Goal: Task Accomplishment & Management: Manage account settings

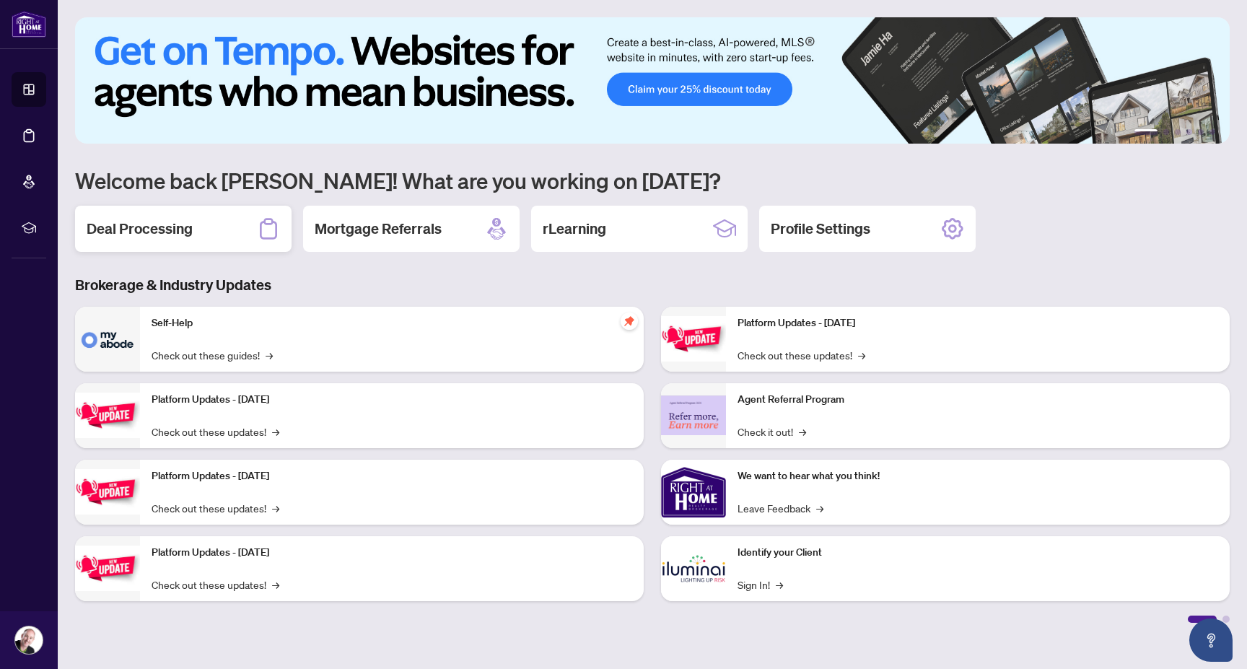
click at [162, 225] on h2 "Deal Processing" at bounding box center [140, 229] width 106 height 20
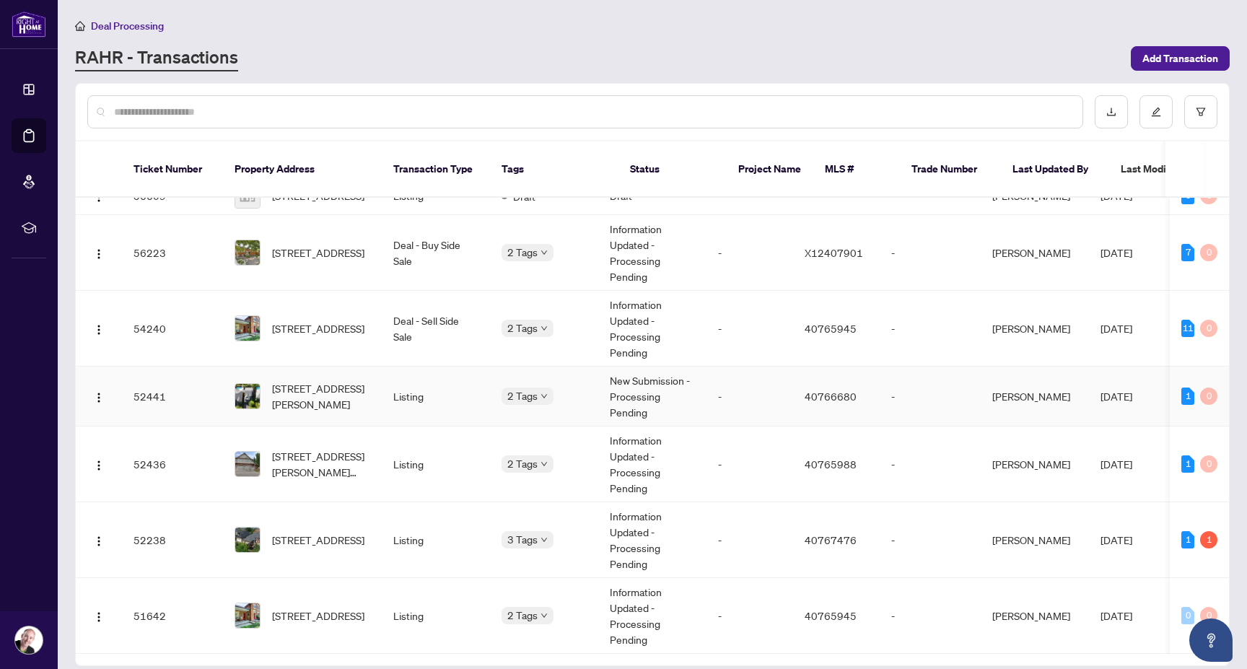
scroll to position [31, 0]
click at [1206, 531] on div "1" at bounding box center [1208, 539] width 17 height 17
click at [299, 532] on span "[STREET_ADDRESS]" at bounding box center [318, 540] width 92 height 16
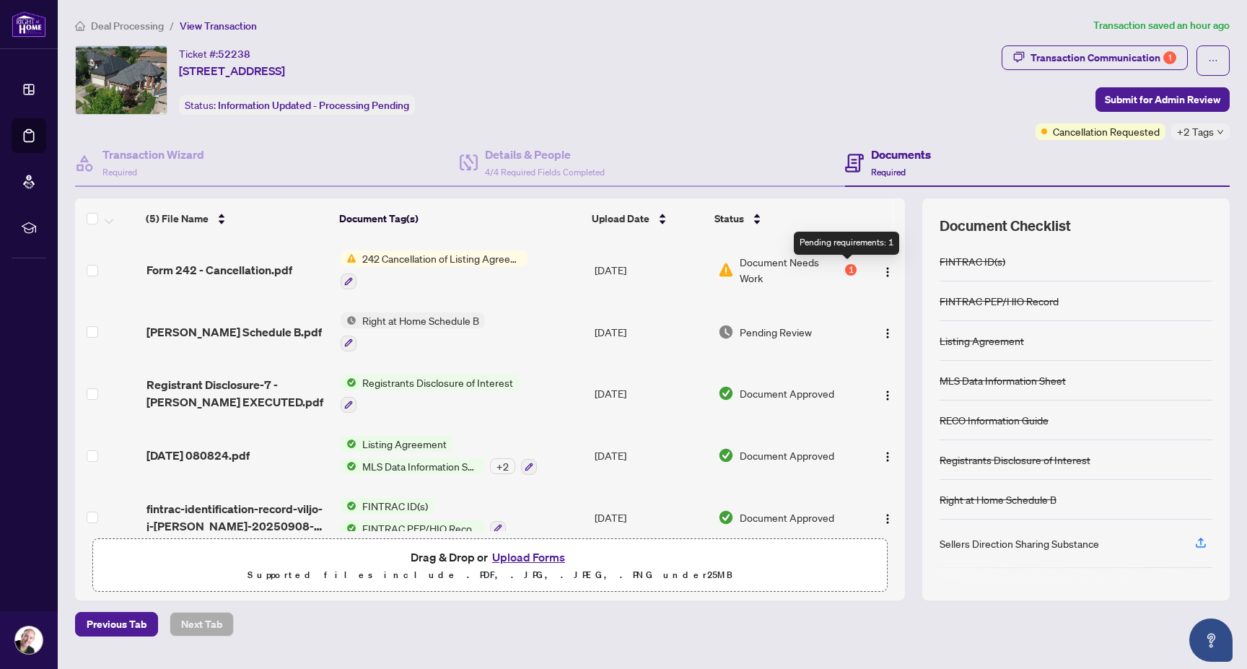
click at [847, 270] on div "1" at bounding box center [851, 270] width 12 height 12
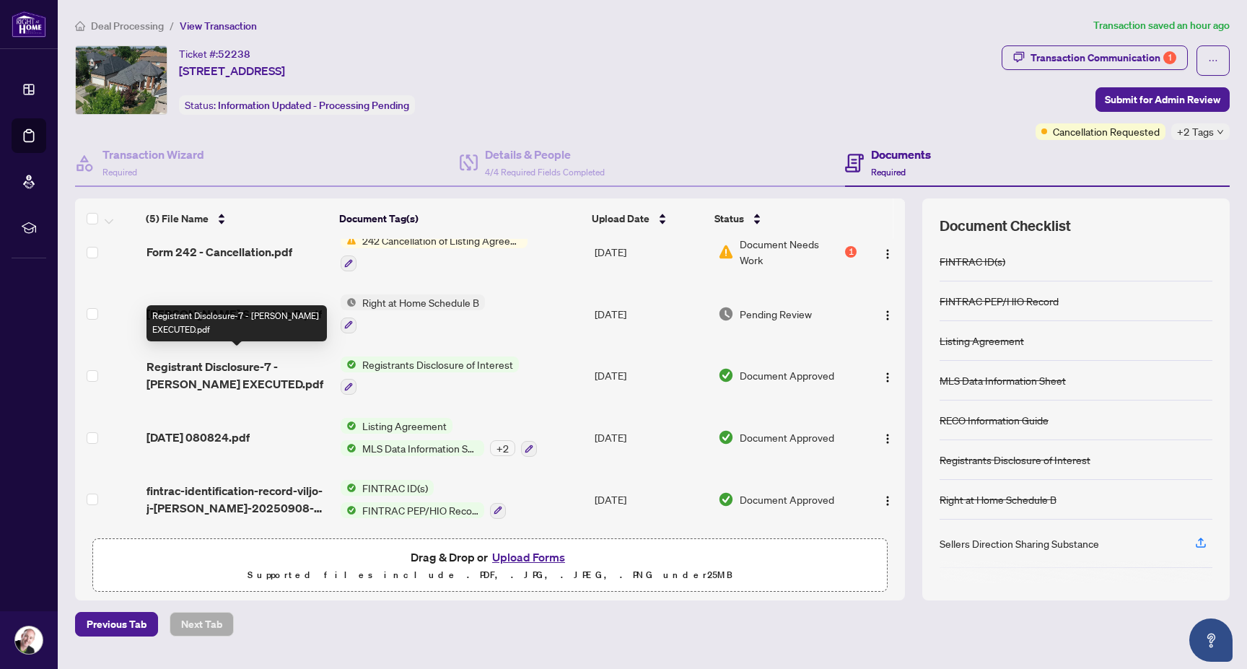
scroll to position [24, 0]
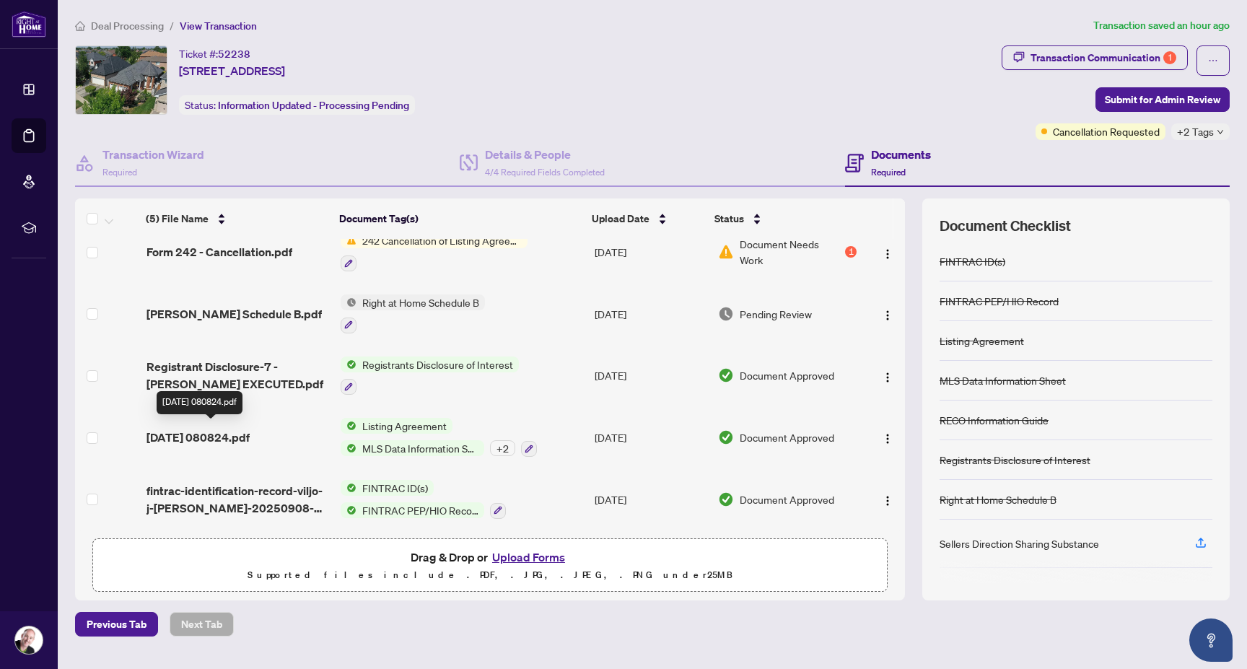
click at [217, 432] on span "[DATE] 080824.pdf" at bounding box center [197, 437] width 103 height 17
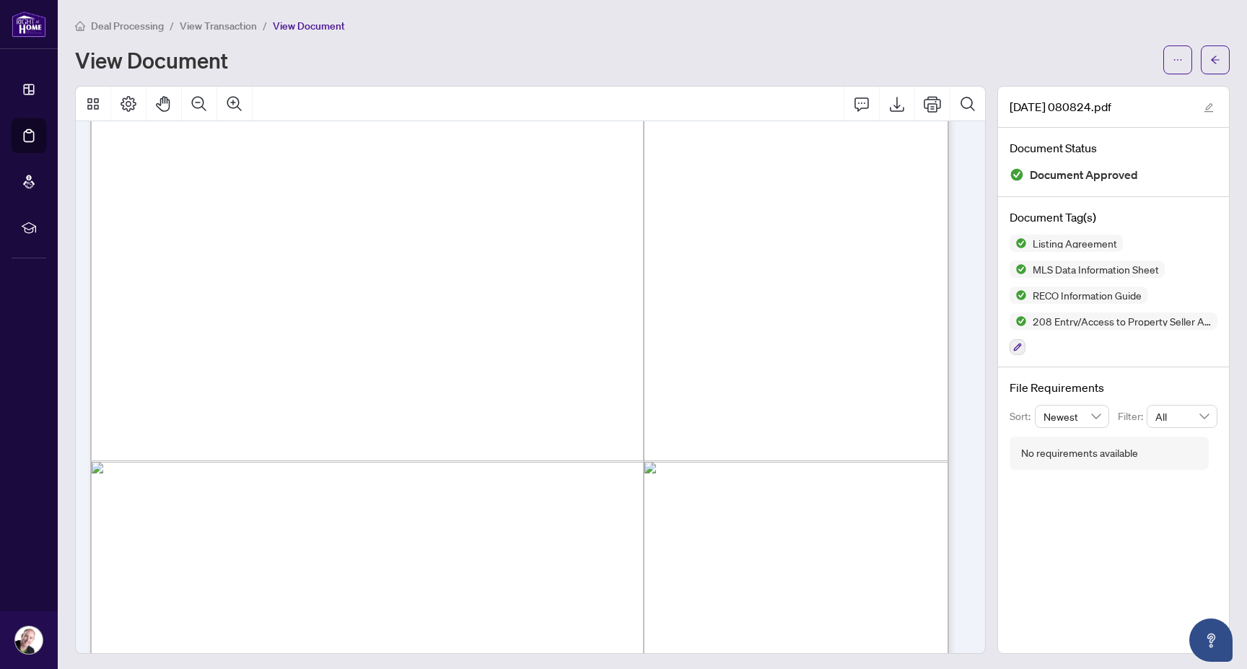
scroll to position [14867, 0]
